Goal: Transaction & Acquisition: Purchase product/service

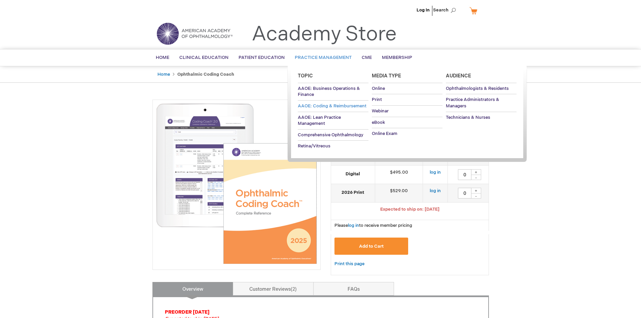
click at [325, 105] on span "AAOE: Coding & Reimbursement" at bounding box center [332, 105] width 69 height 5
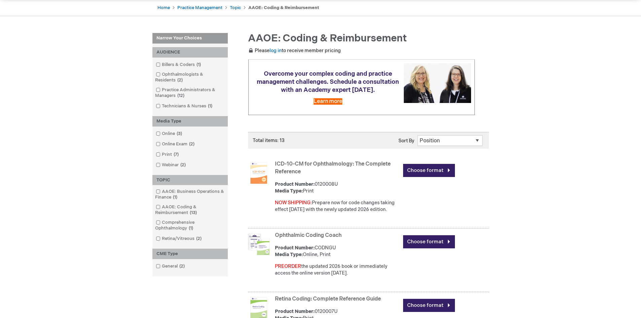
scroll to position [101, 0]
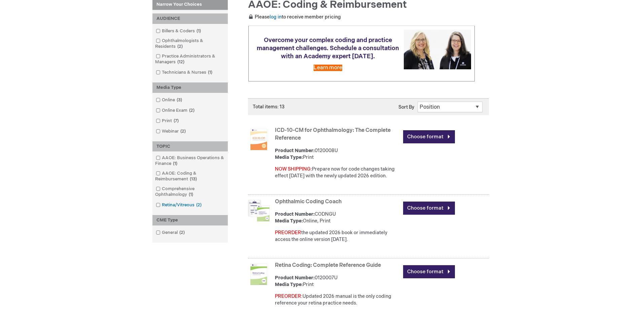
click at [162, 205] on span at bounding box center [162, 204] width 0 height 5
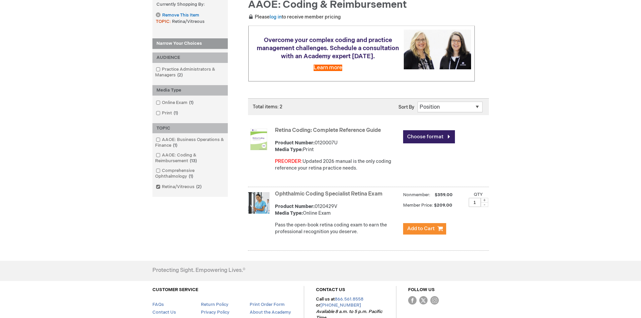
click at [329, 130] on link "Retina Coding: Complete Reference Guide" at bounding box center [328, 130] width 106 height 6
